Goal: Find specific page/section: Find specific page/section

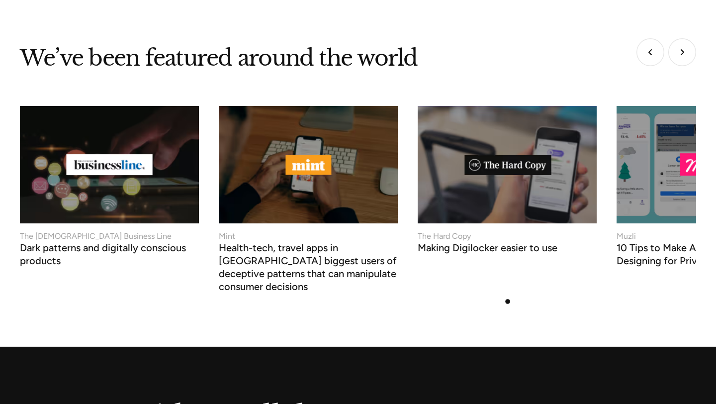
scroll to position [3843, 0]
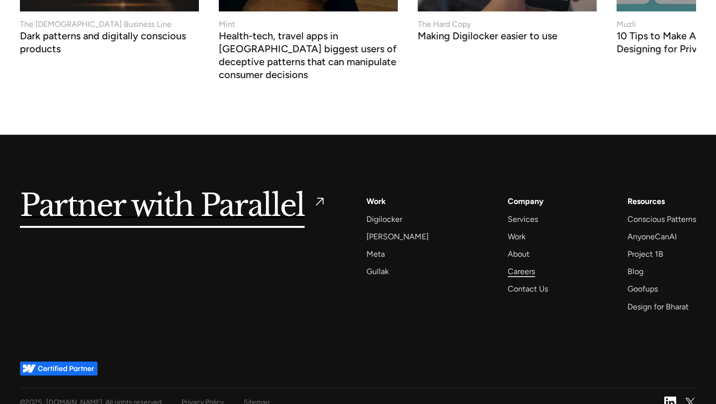
click at [510, 265] on div "Careers" at bounding box center [521, 271] width 27 height 13
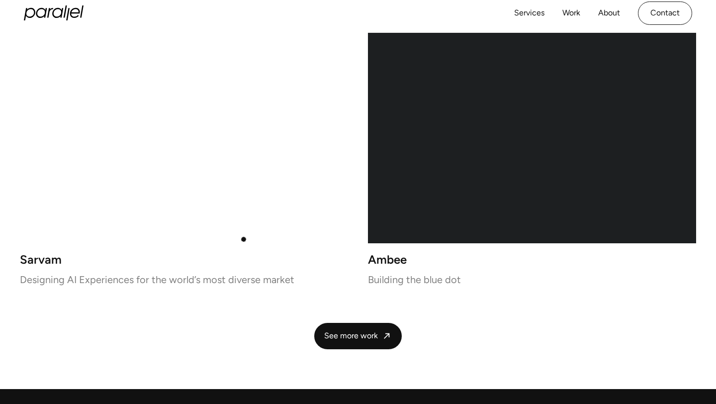
scroll to position [2049, 0]
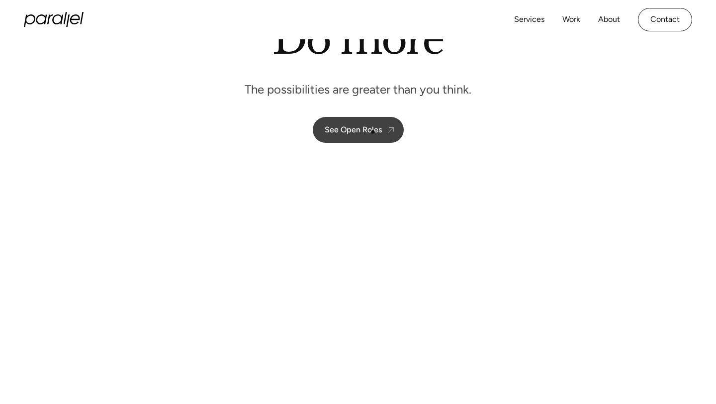
click at [365, 127] on div "See Open Roles" at bounding box center [353, 129] width 57 height 9
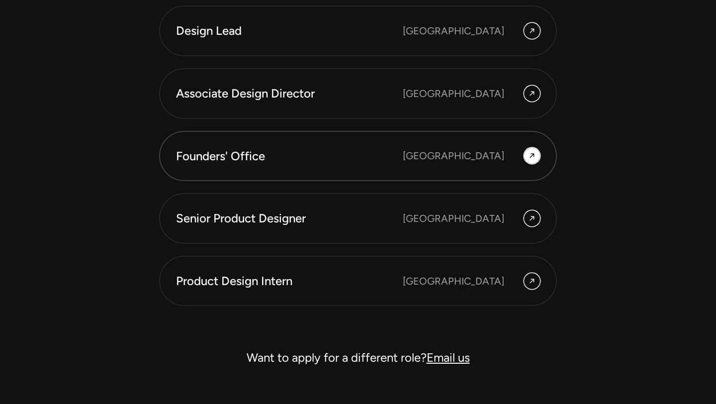
scroll to position [2750, 0]
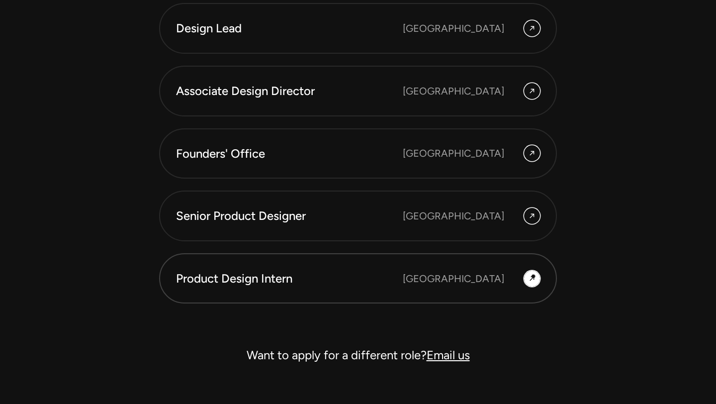
click at [533, 276] on icon at bounding box center [531, 278] width 4 height 4
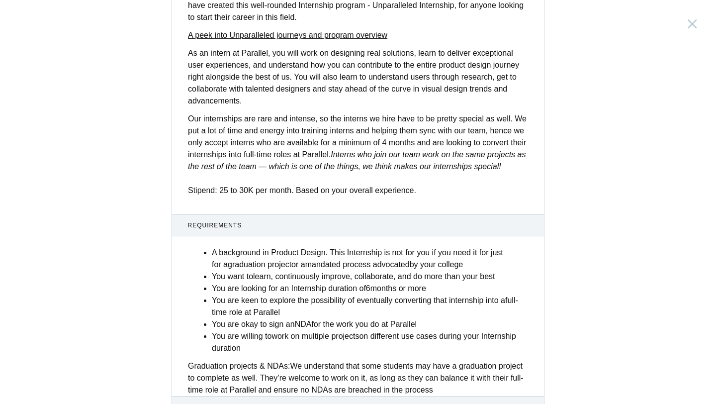
scroll to position [365, 0]
